Goal: Navigation & Orientation: Find specific page/section

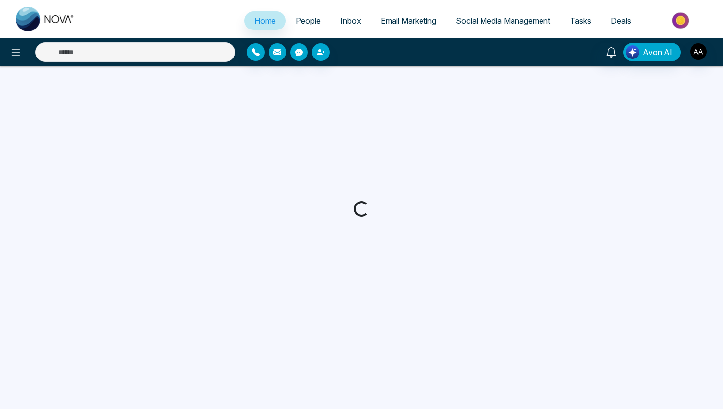
select select "*"
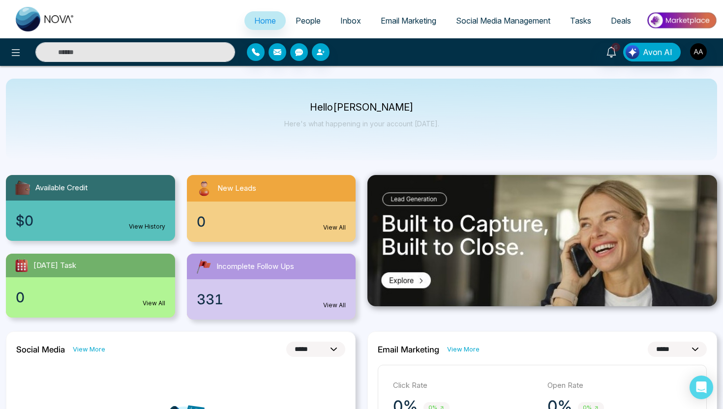
click at [574, 21] on span "Tasks" at bounding box center [580, 21] width 21 height 10
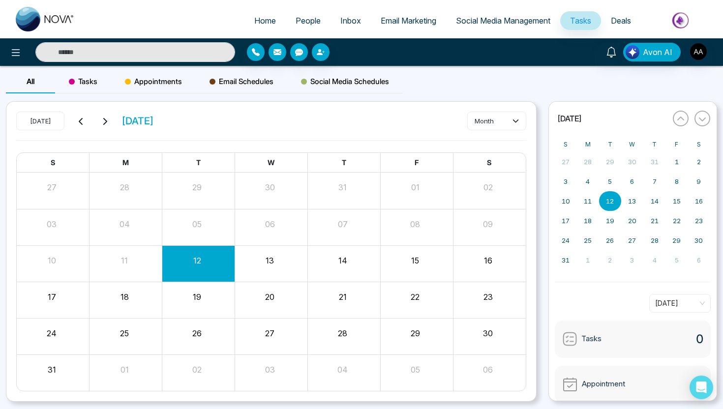
click at [610, 19] on link "Deals" at bounding box center [621, 20] width 40 height 19
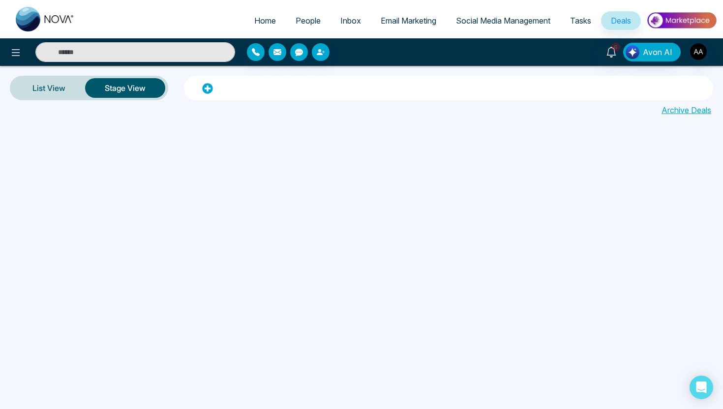
click at [575, 23] on span "Tasks" at bounding box center [580, 21] width 21 height 10
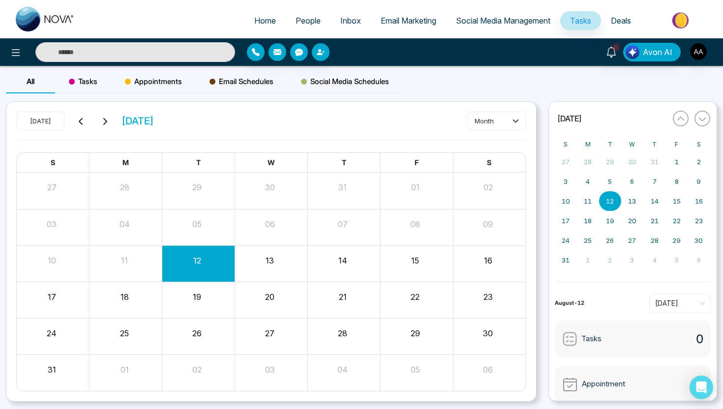
click at [525, 22] on span "Social Media Management" at bounding box center [503, 21] width 94 height 10
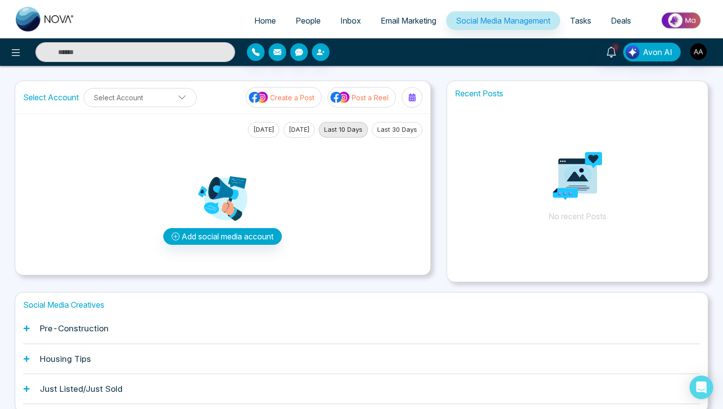
click at [385, 29] on link "Email Marketing" at bounding box center [408, 20] width 75 height 19
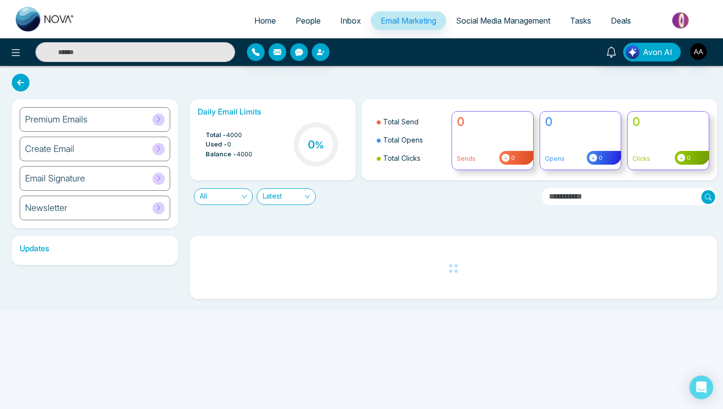
click at [331, 22] on link "Inbox" at bounding box center [350, 20] width 40 height 19
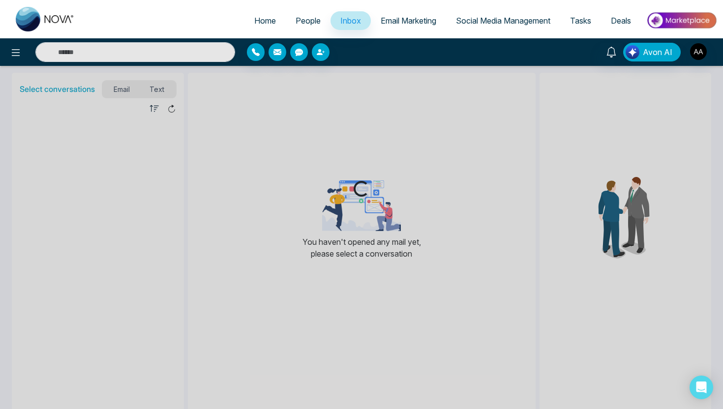
click at [299, 24] on span "People" at bounding box center [307, 21] width 25 height 10
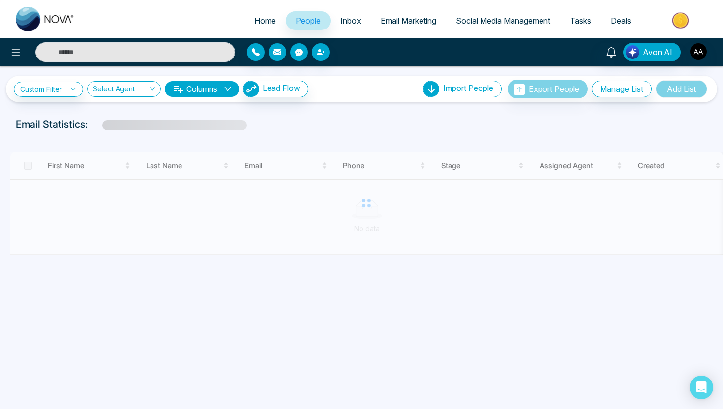
click at [254, 24] on span "Home" at bounding box center [265, 21] width 22 height 10
select select "*"
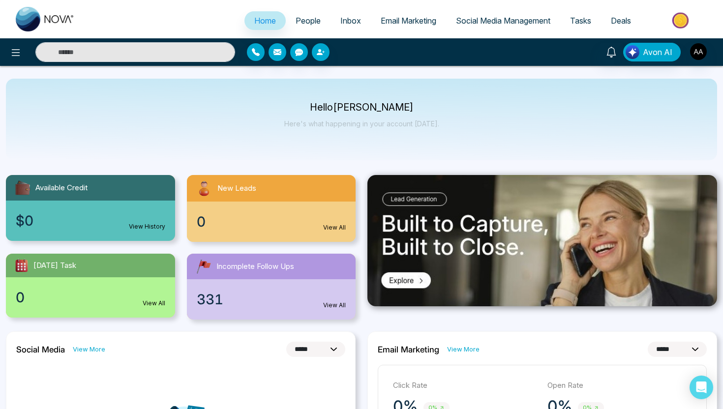
click at [298, 20] on span "People" at bounding box center [307, 21] width 25 height 10
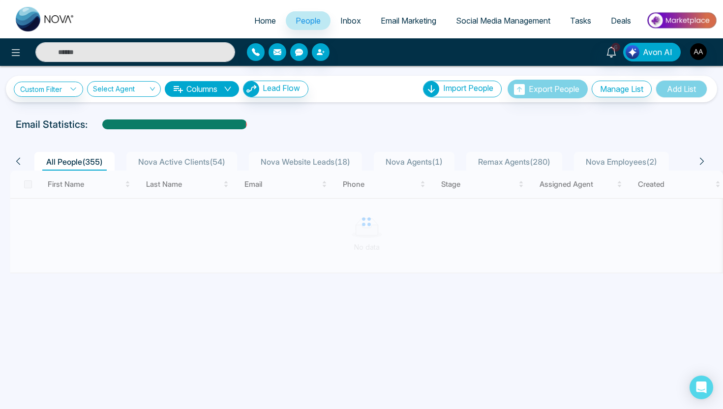
click at [675, 19] on img at bounding box center [680, 20] width 71 height 22
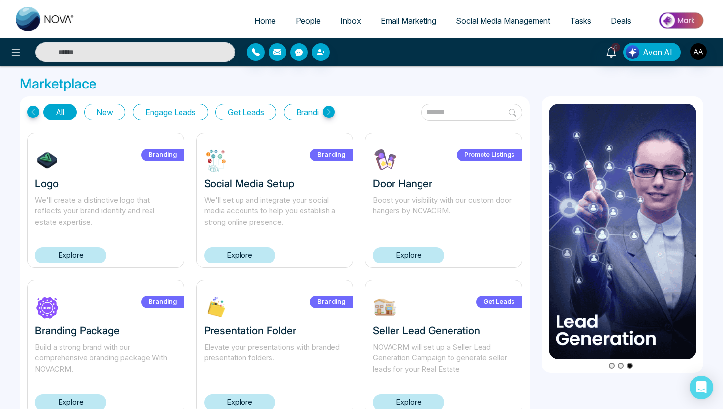
click at [255, 259] on link "Explore" at bounding box center [239, 255] width 71 height 16
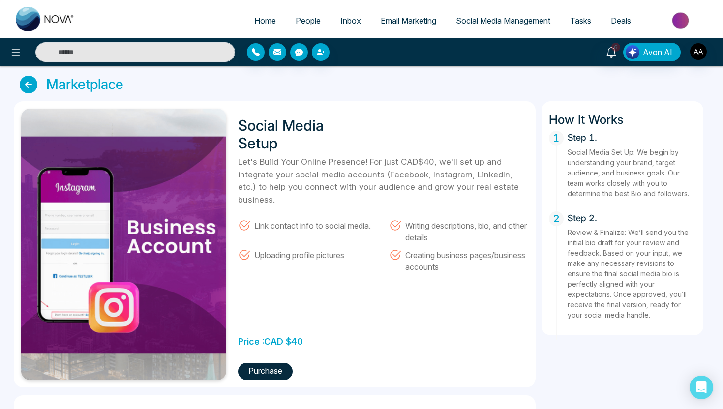
click at [24, 83] on icon at bounding box center [29, 85] width 18 height 18
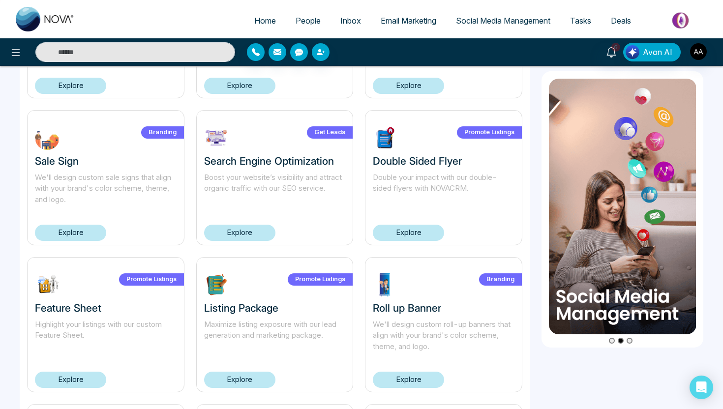
scroll to position [351, 0]
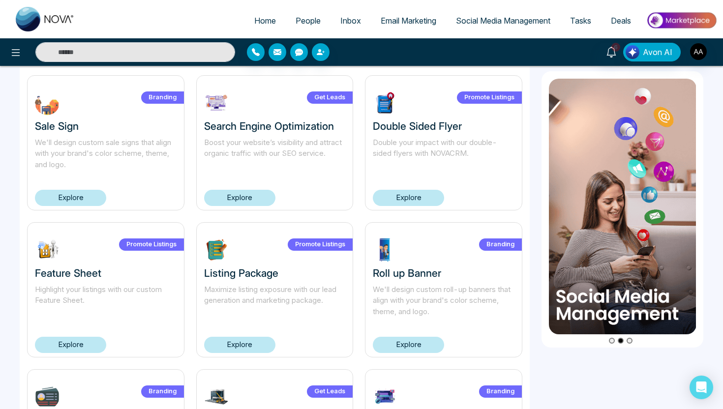
click at [66, 349] on link "Explore" at bounding box center [70, 345] width 71 height 16
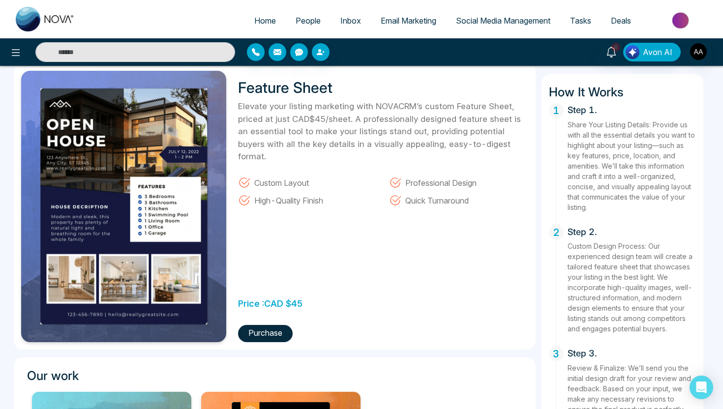
scroll to position [39, 0]
